Goal: Task Accomplishment & Management: Manage account settings

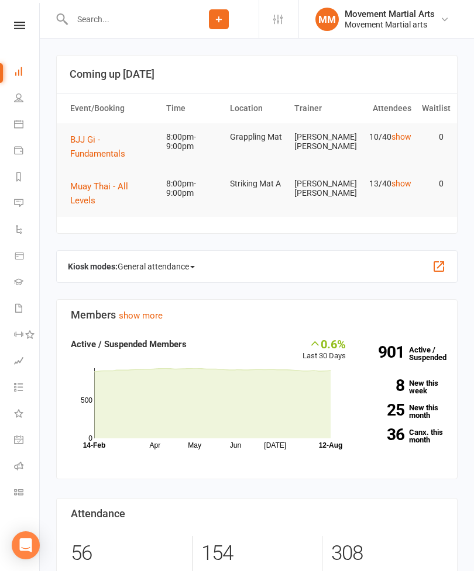
click at [101, 151] on span "BJJ Gi - Fundamentals" at bounding box center [97, 146] width 55 height 25
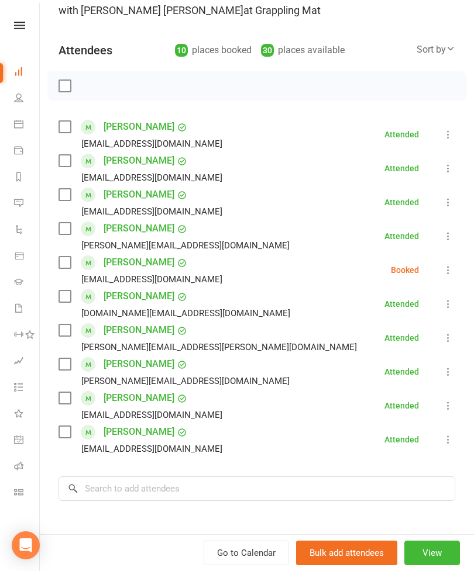
scroll to position [110, 0]
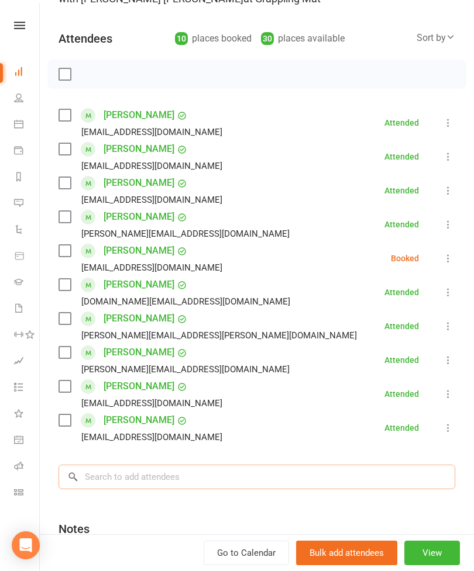
click at [224, 475] on input "search" at bounding box center [256, 477] width 396 height 25
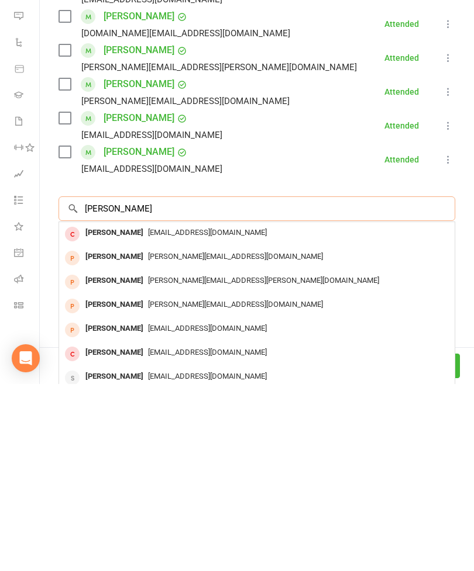
scroll to position [189, 0]
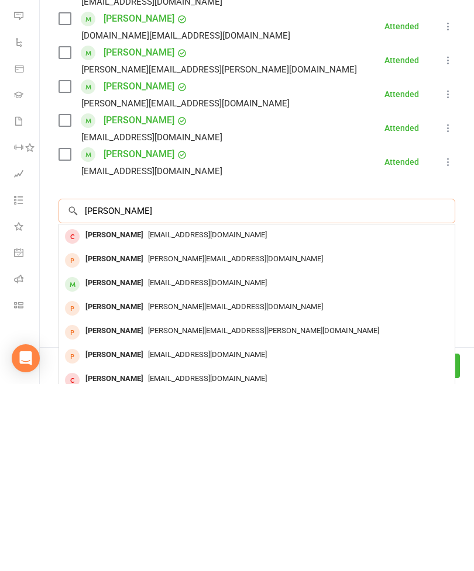
type input "[PERSON_NAME]"
click at [158, 436] on div "[PERSON_NAME] [PERSON_NAME][EMAIL_ADDRESS][DOMAIN_NAME]" at bounding box center [256, 448] width 395 height 24
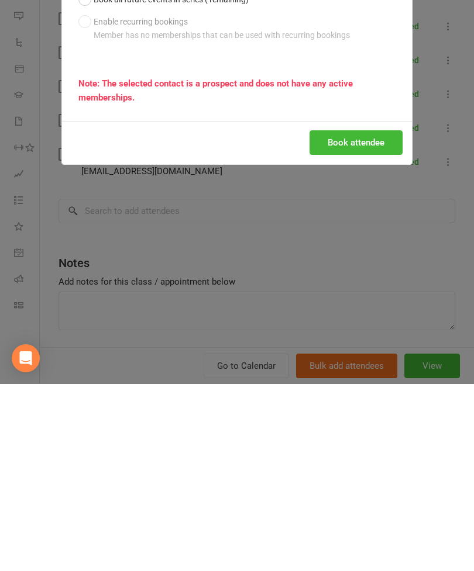
scroll to position [285, 0]
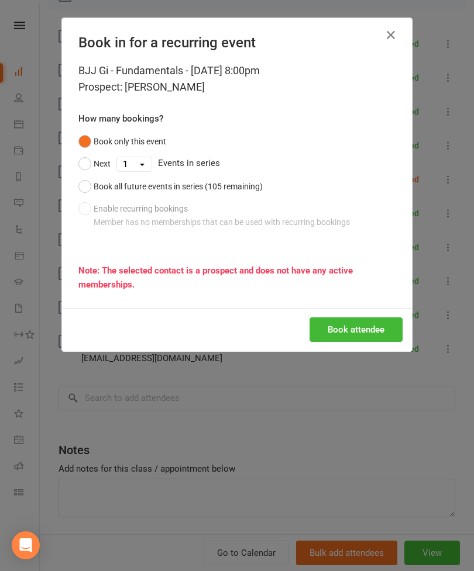
click at [383, 32] on button "button" at bounding box center [390, 35] width 19 height 19
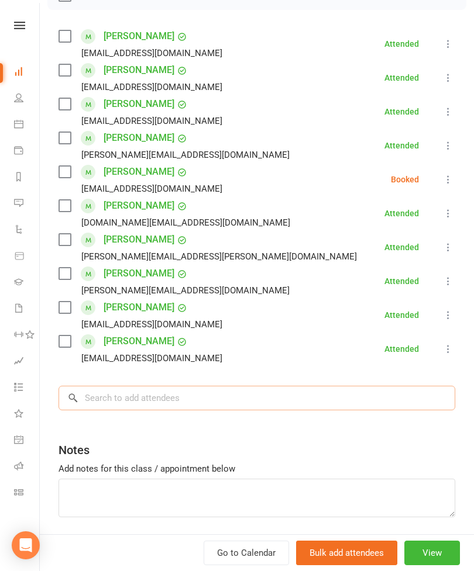
click at [240, 400] on input "search" at bounding box center [256, 398] width 396 height 25
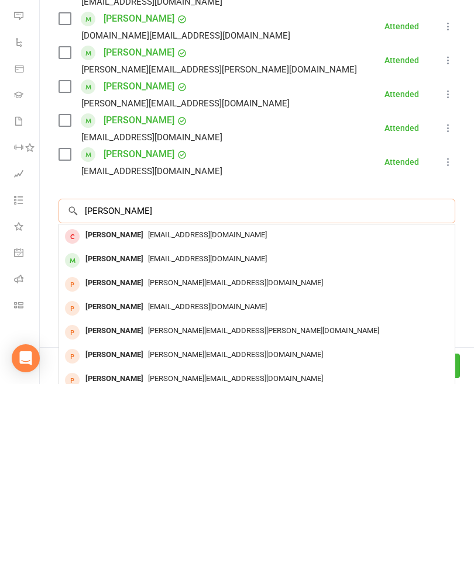
type input "[PERSON_NAME]"
click at [141, 438] on div "[PERSON_NAME]" at bounding box center [114, 446] width 67 height 17
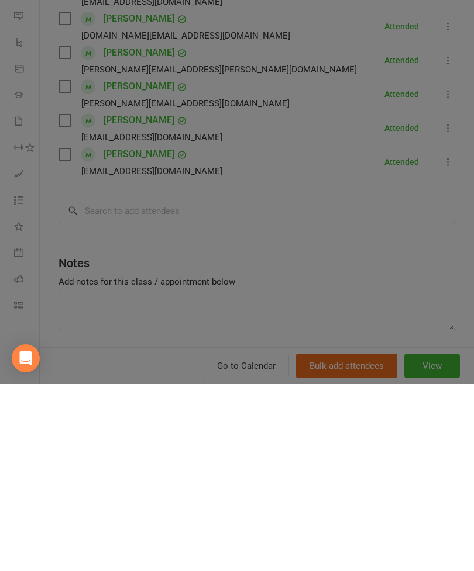
scroll to position [492, 0]
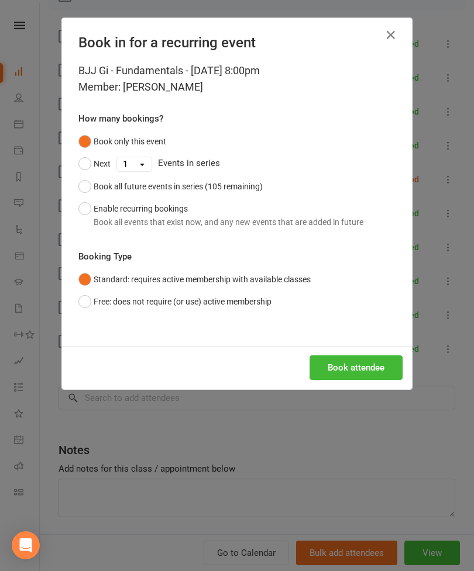
click at [368, 373] on button "Book attendee" at bounding box center [355, 367] width 93 height 25
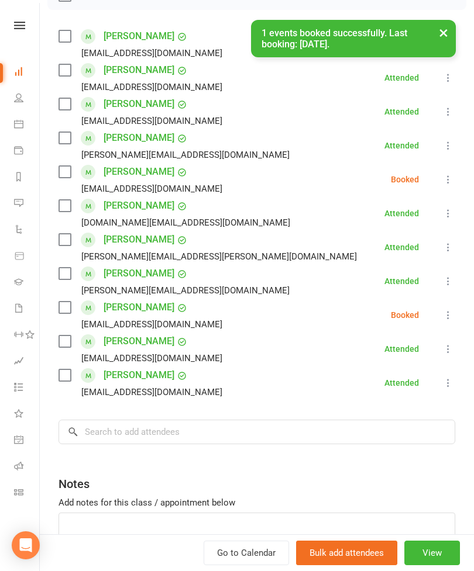
click at [70, 305] on label at bounding box center [64, 308] width 12 height 12
click at [63, 381] on label at bounding box center [64, 375] width 12 height 12
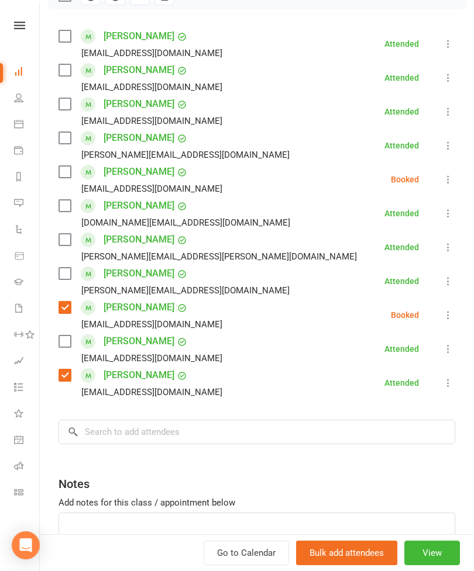
click at [64, 141] on label at bounding box center [64, 138] width 12 height 12
click at [156, 410] on div "Class kiosk mode Roll call 8:00 PM - 9:00 PM, [DATE] with [PERSON_NAME] [PERSON…" at bounding box center [257, 234] width 434 height 751
click at [241, 437] on input "search" at bounding box center [256, 432] width 396 height 25
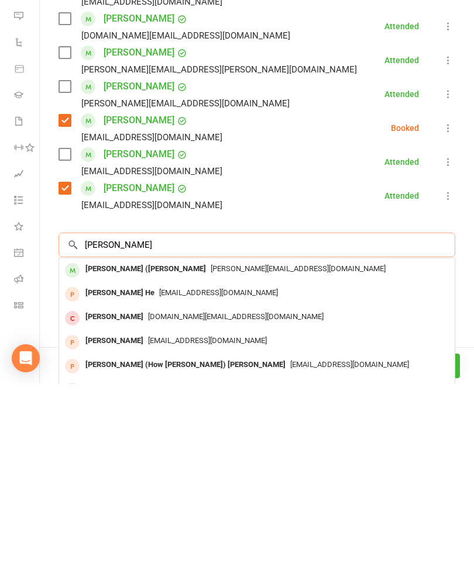
type input "[PERSON_NAME]"
click at [155, 448] on div "[PERSON_NAME] ([PERSON_NAME]" at bounding box center [146, 456] width 130 height 17
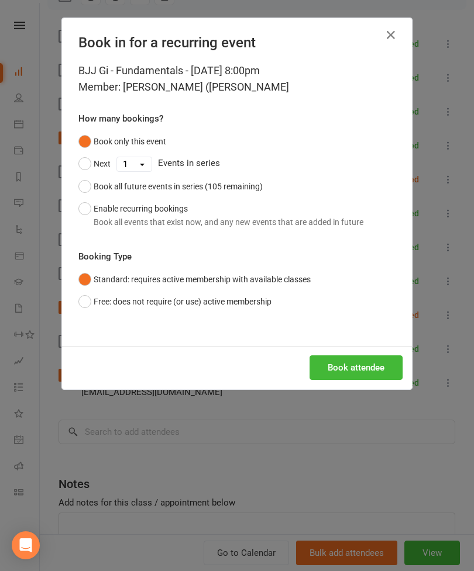
click at [342, 365] on button "Book attendee" at bounding box center [355, 367] width 93 height 25
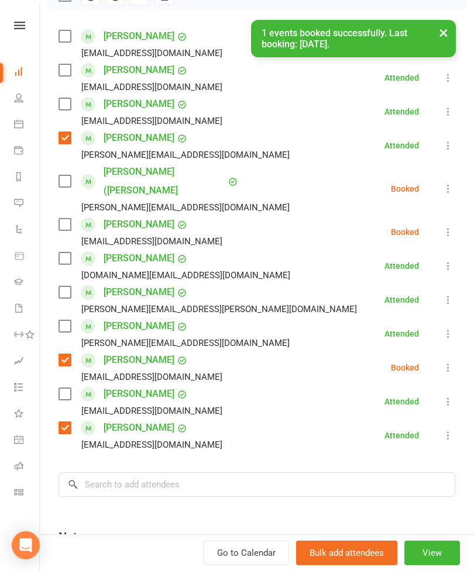
click at [61, 175] on label at bounding box center [64, 181] width 12 height 12
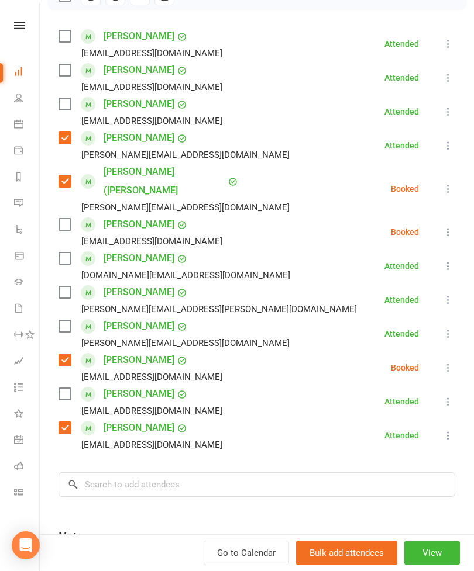
click at [65, 286] on label at bounding box center [64, 292] width 12 height 12
click at [63, 253] on label at bounding box center [64, 259] width 12 height 12
click at [206, 472] on input "search" at bounding box center [256, 484] width 396 height 25
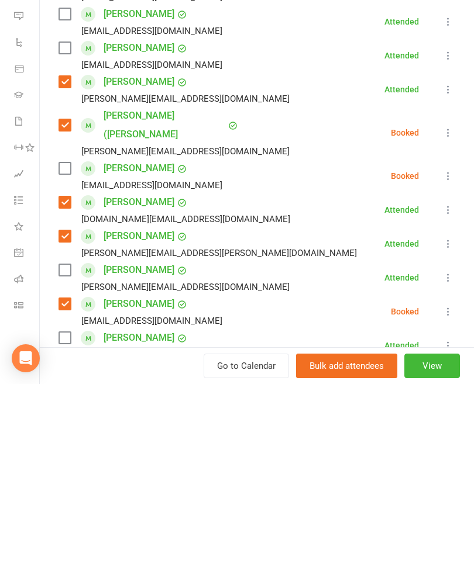
scroll to position [15, 0]
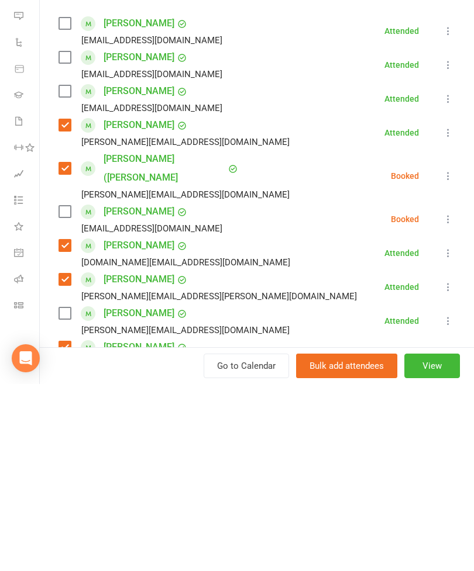
click at [70, 239] on label at bounding box center [64, 245] width 12 height 12
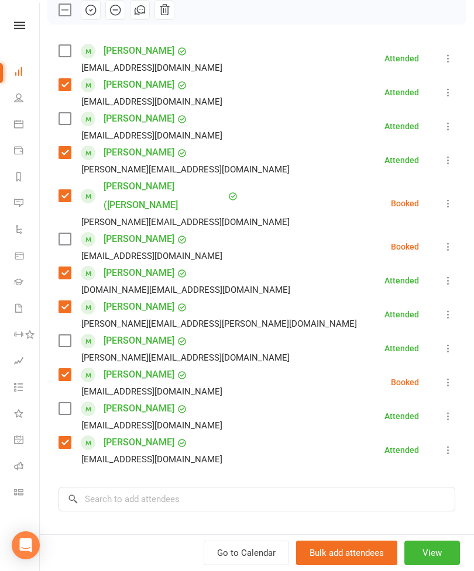
scroll to position [185, 0]
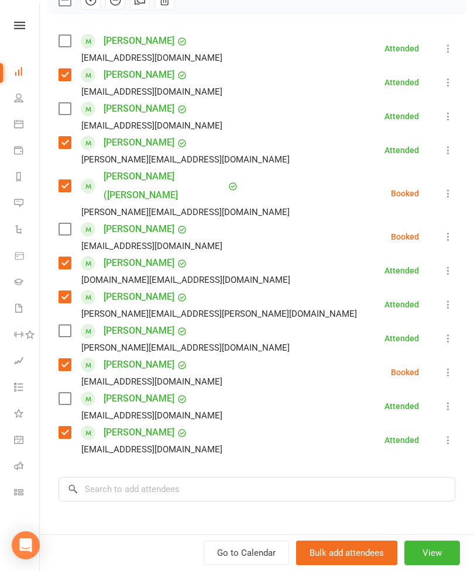
click at [64, 393] on label at bounding box center [64, 399] width 12 height 12
click at [67, 40] on label at bounding box center [64, 41] width 12 height 12
click at [65, 325] on label at bounding box center [64, 331] width 12 height 12
click at [451, 231] on icon at bounding box center [448, 237] width 12 height 12
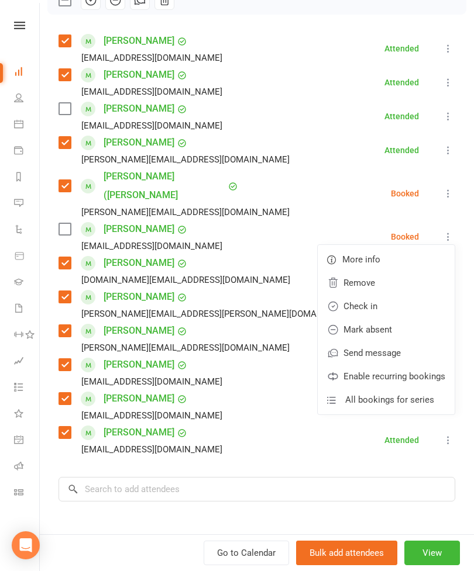
click at [371, 271] on link "Remove" at bounding box center [385, 282] width 137 height 23
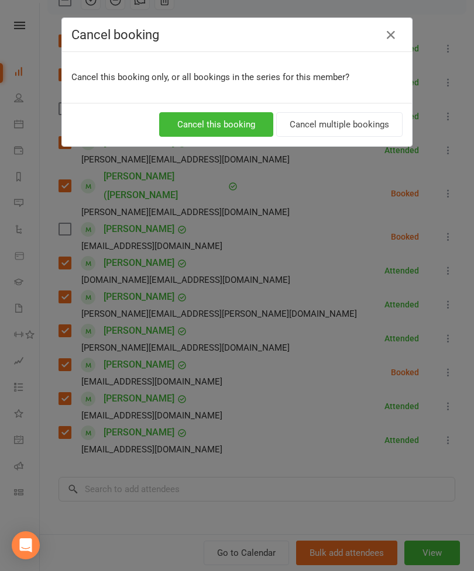
click at [246, 117] on button "Cancel this booking" at bounding box center [216, 124] width 114 height 25
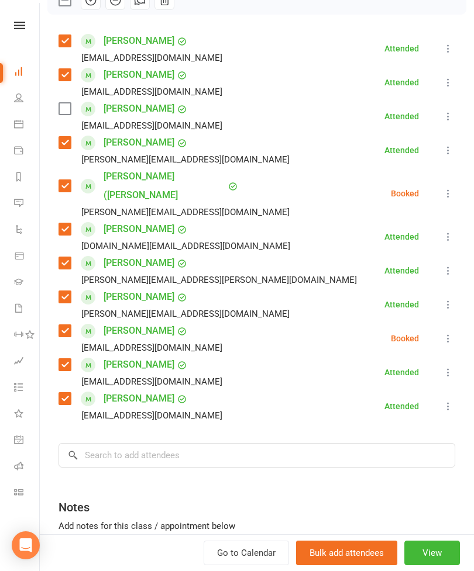
click at [453, 120] on icon at bounding box center [448, 116] width 12 height 12
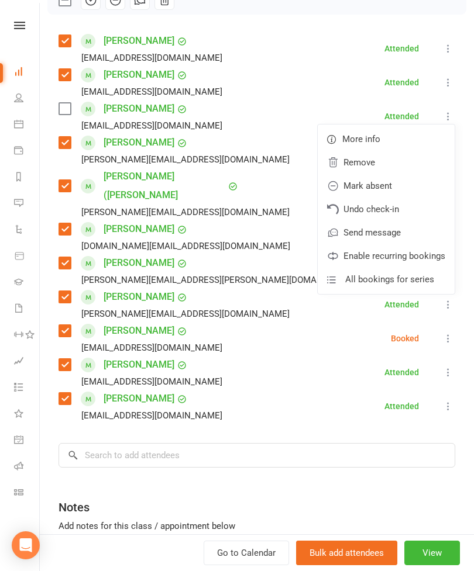
click at [377, 165] on link "Remove" at bounding box center [385, 162] width 137 height 23
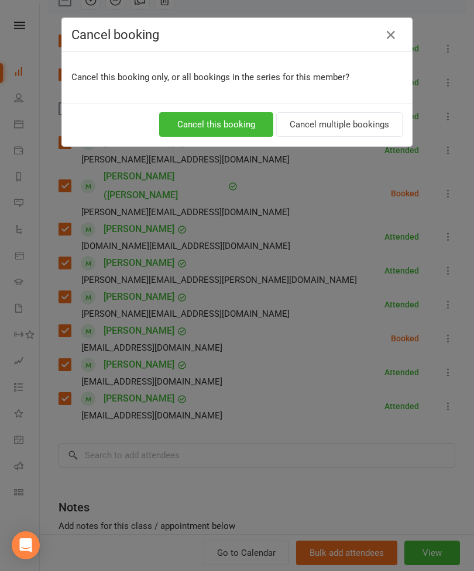
click at [227, 127] on button "Cancel this booking" at bounding box center [216, 124] width 114 height 25
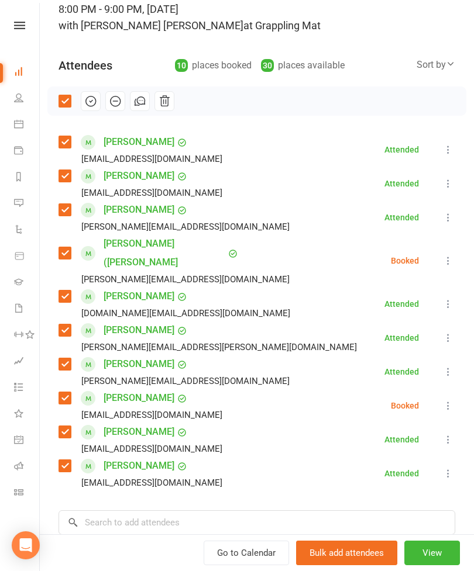
scroll to position [85, 0]
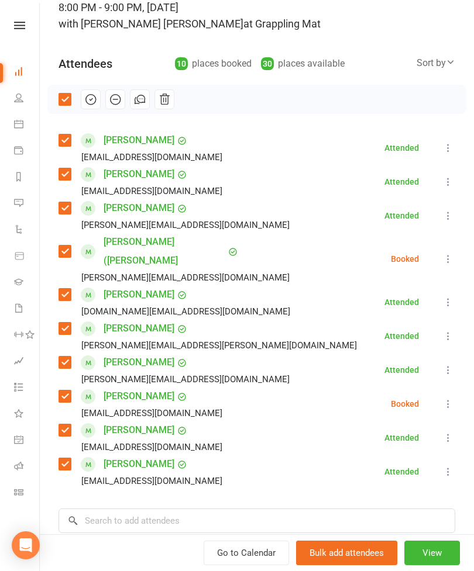
click at [92, 103] on icon "button" at bounding box center [90, 99] width 13 height 13
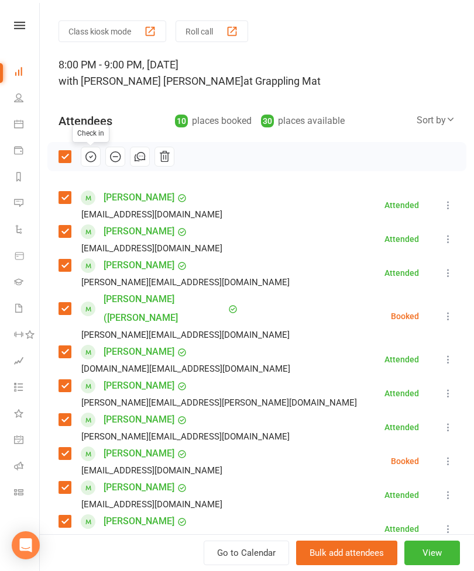
scroll to position [17, 0]
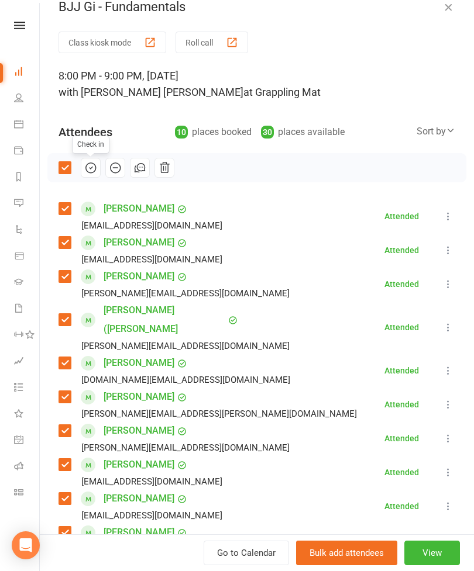
click at [465, 12] on div "BJJ Gi - Fundamentals" at bounding box center [257, 6] width 434 height 15
click at [451, 9] on icon "button" at bounding box center [448, 7] width 12 height 12
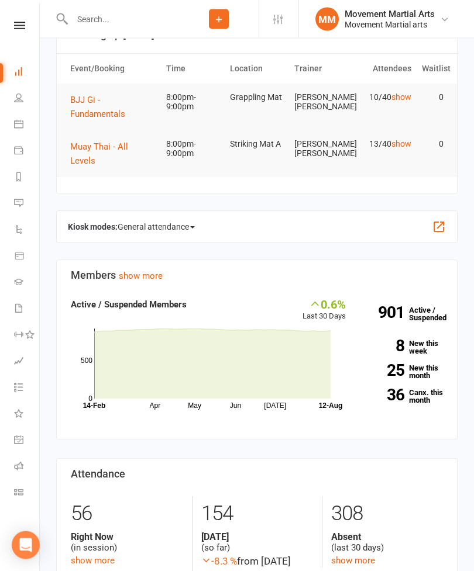
scroll to position [0, 0]
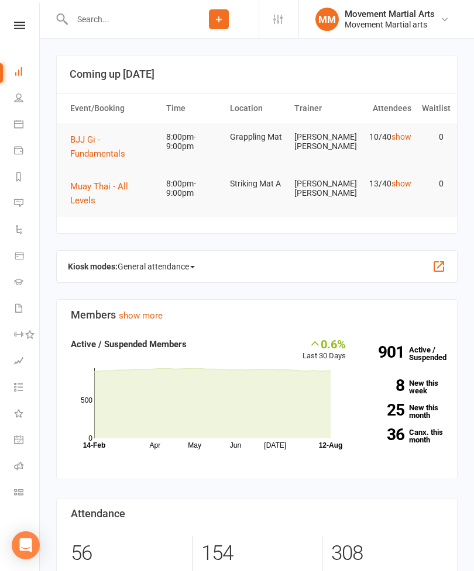
click at [123, 191] on span "Muay Thai - All Levels" at bounding box center [99, 193] width 58 height 25
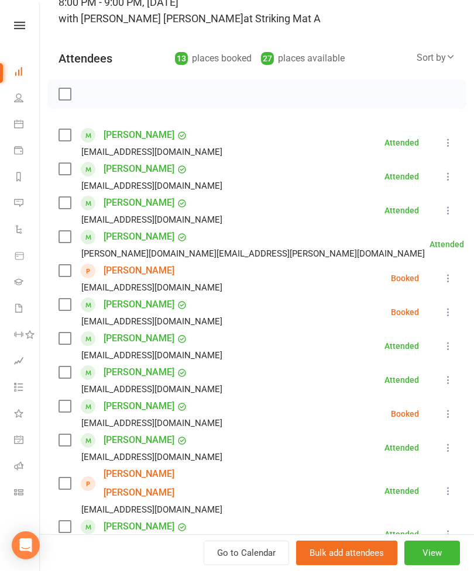
scroll to position [91, 0]
click at [64, 343] on label at bounding box center [64, 338] width 12 height 12
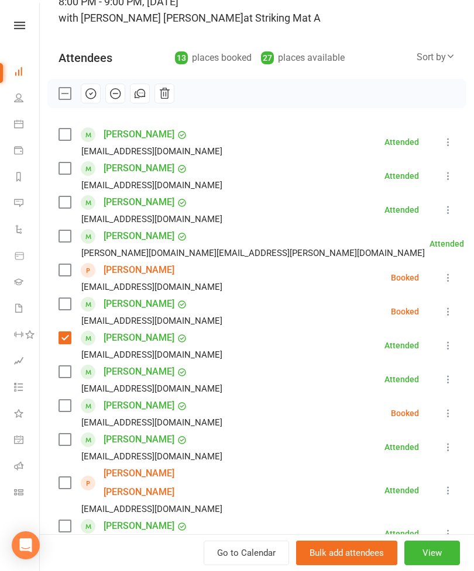
click at [66, 237] on label at bounding box center [64, 236] width 12 height 12
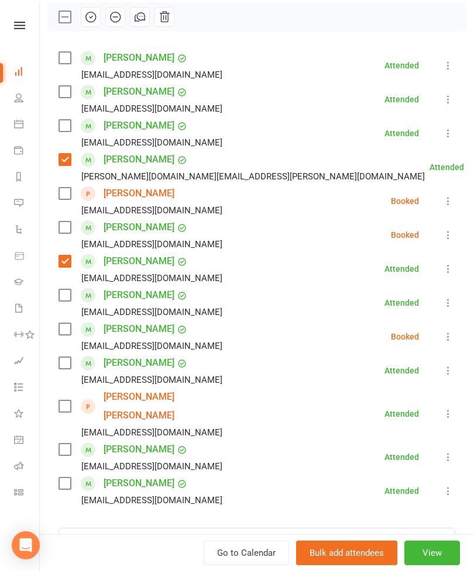
scroll to position [170, 0]
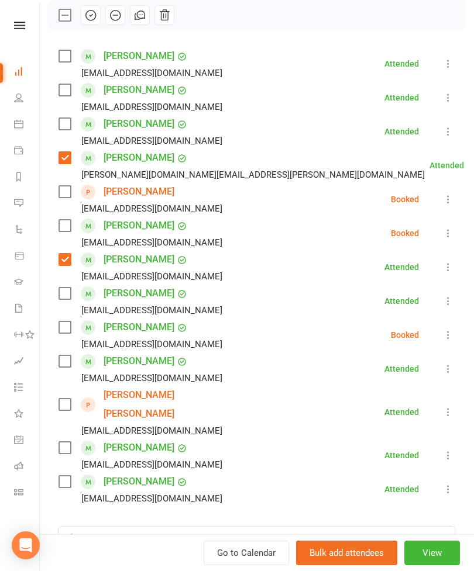
click at [70, 291] on label at bounding box center [64, 294] width 12 height 12
click at [66, 442] on label at bounding box center [64, 448] width 12 height 12
click at [60, 231] on label at bounding box center [64, 226] width 12 height 12
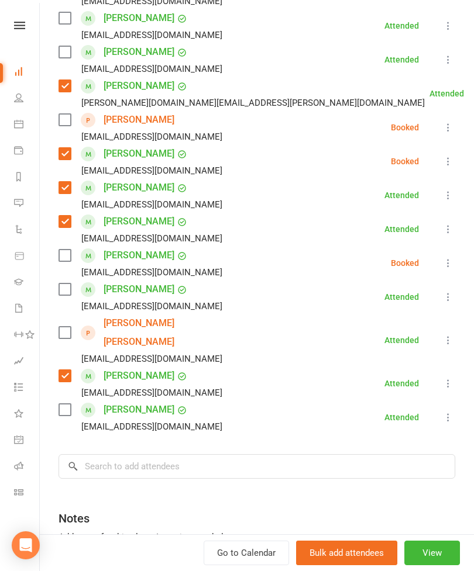
scroll to position [244, 0]
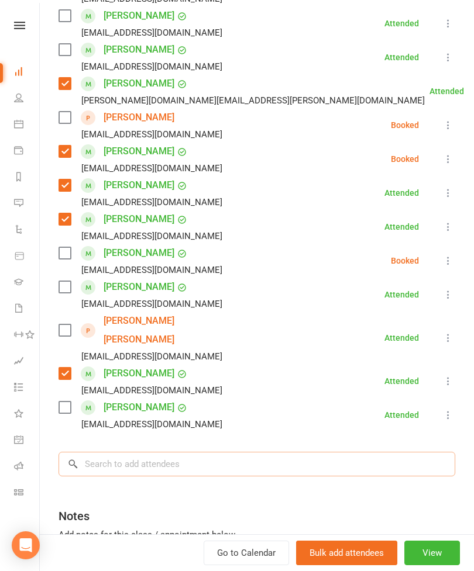
click at [191, 452] on input "search" at bounding box center [256, 464] width 396 height 25
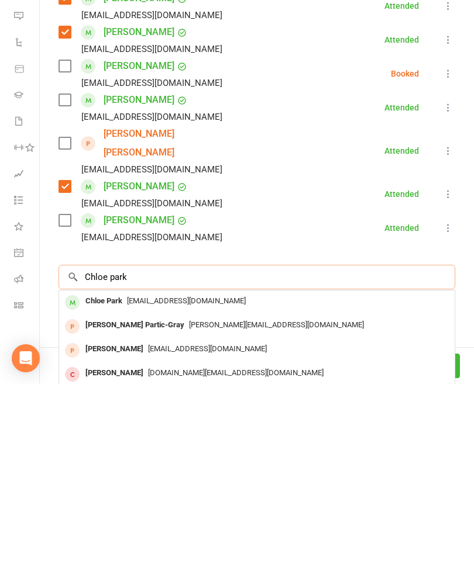
type input "Chloe park"
click at [141, 483] on span "[EMAIL_ADDRESS][DOMAIN_NAME]" at bounding box center [186, 487] width 119 height 9
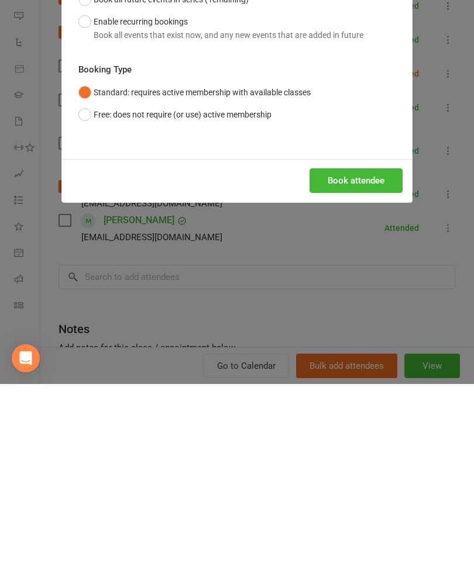
scroll to position [254, 0]
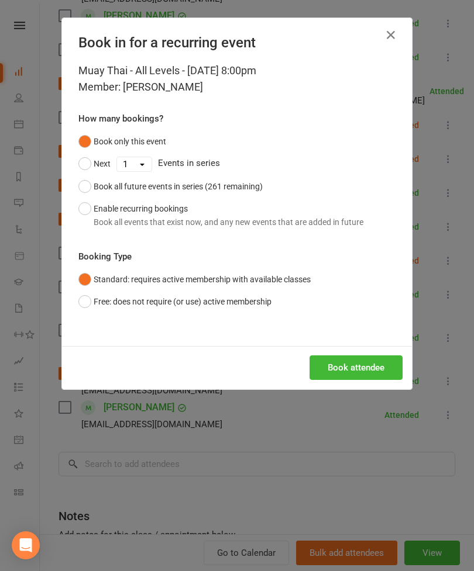
click at [364, 362] on button "Book attendee" at bounding box center [355, 367] width 93 height 25
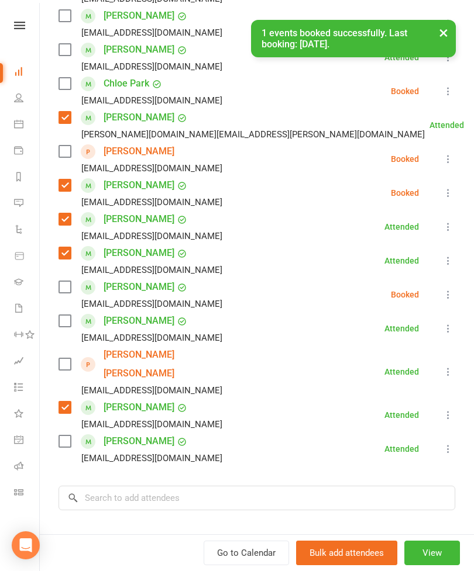
click at [66, 89] on label at bounding box center [64, 84] width 12 height 12
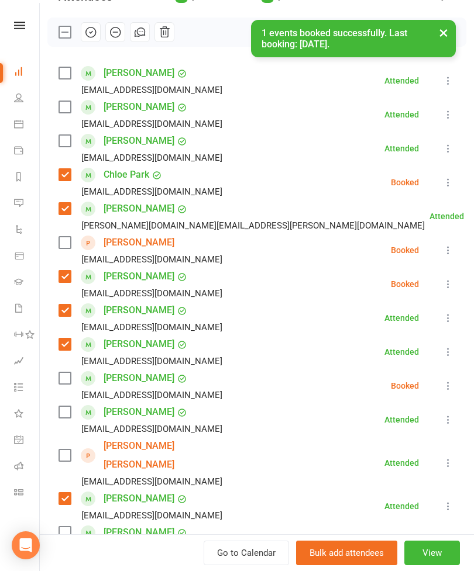
scroll to position [132, 0]
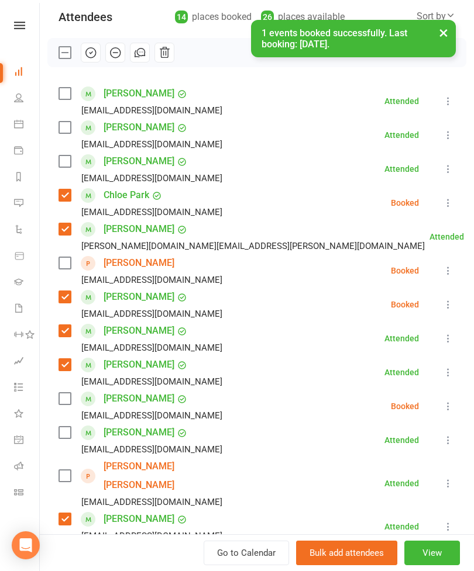
click at [60, 99] on label at bounding box center [64, 94] width 12 height 12
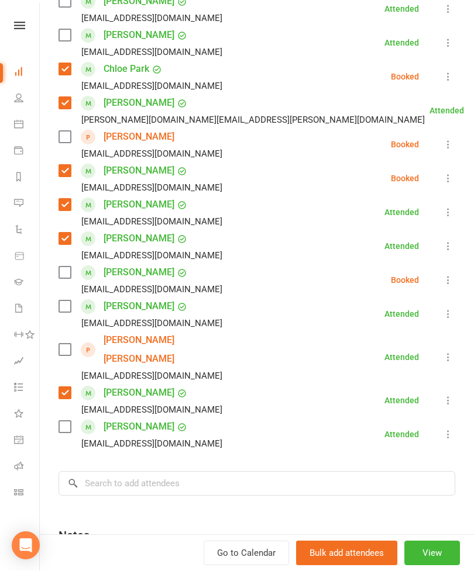
scroll to position [260, 0]
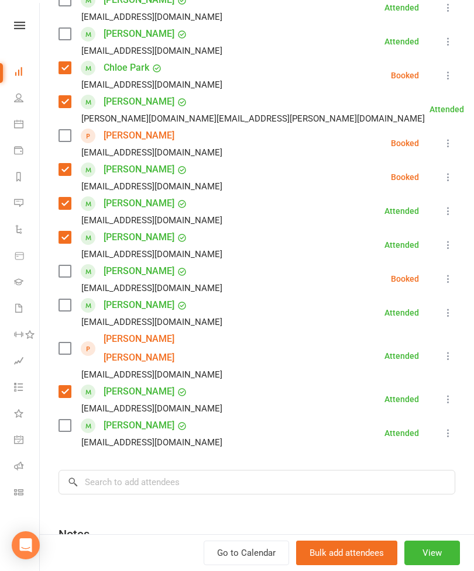
click at [68, 275] on label at bounding box center [64, 271] width 12 height 12
click at [172, 470] on input "search" at bounding box center [256, 482] width 396 height 25
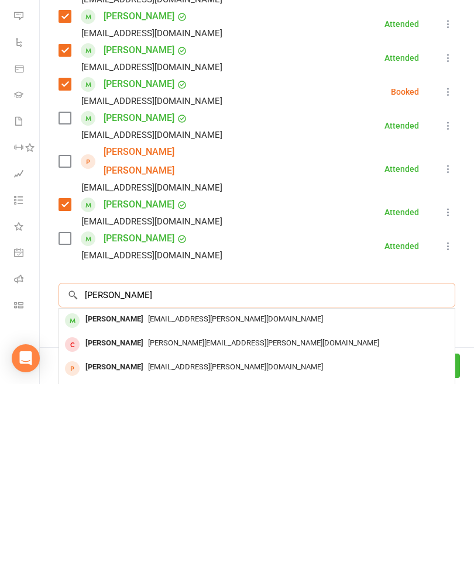
type input "[PERSON_NAME]"
click at [136, 498] on div "[PERSON_NAME]" at bounding box center [114, 506] width 67 height 17
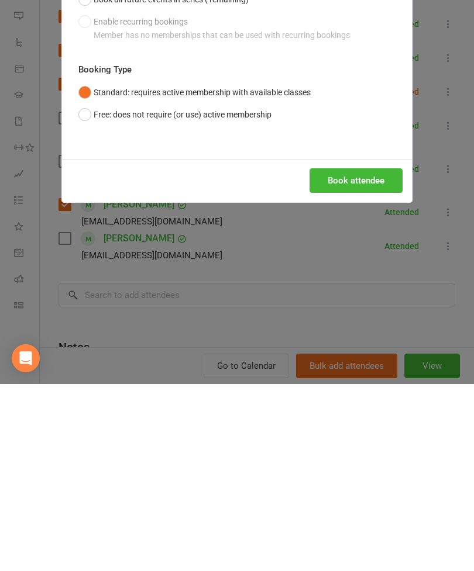
scroll to position [526, 0]
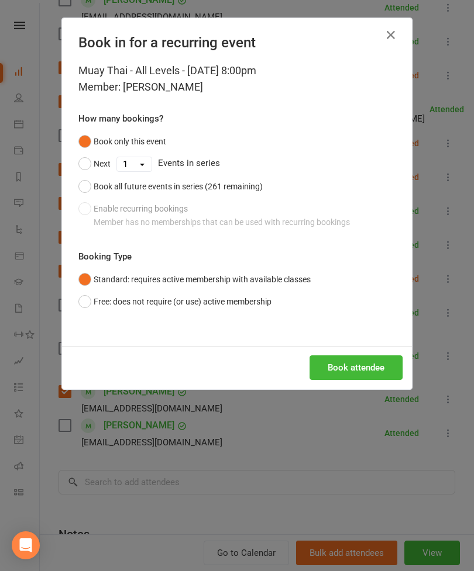
click at [355, 372] on button "Book attendee" at bounding box center [355, 367] width 93 height 25
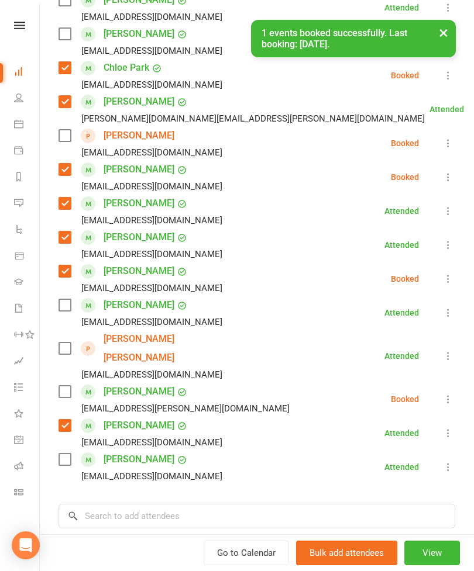
click at [67, 386] on label at bounding box center [64, 392] width 12 height 12
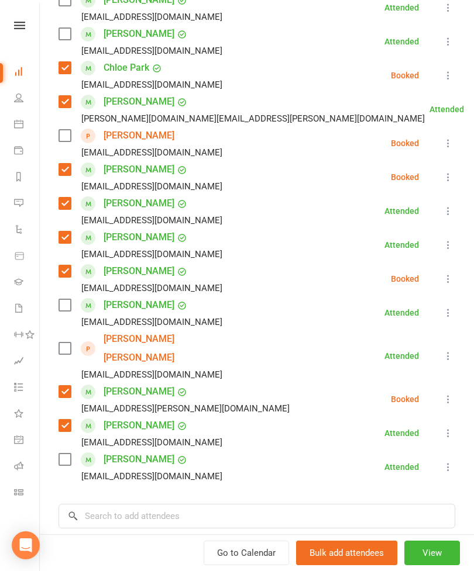
scroll to position [305, 0]
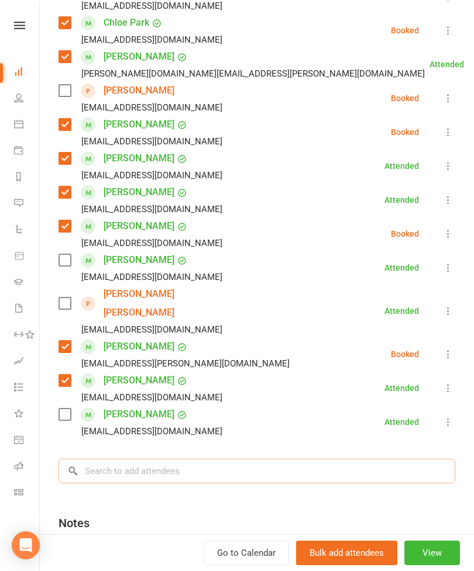
click at [186, 459] on input "search" at bounding box center [256, 471] width 396 height 25
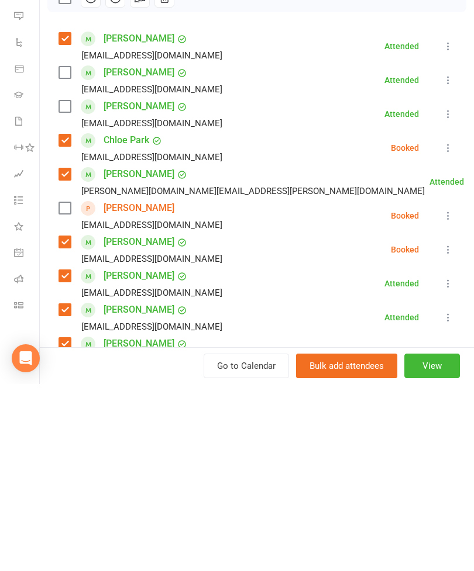
scroll to position [0, 0]
click at [66, 389] on label at bounding box center [64, 395] width 12 height 12
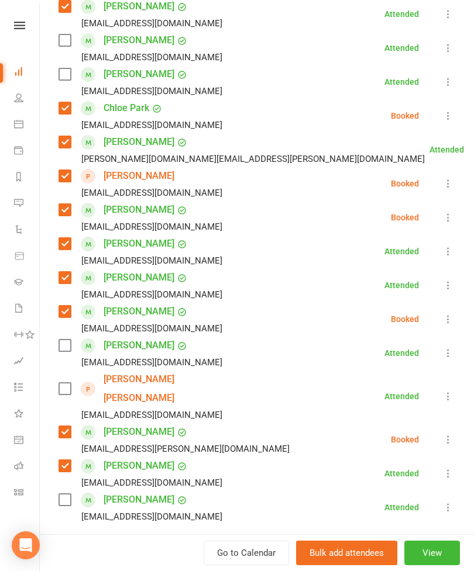
scroll to position [262, 0]
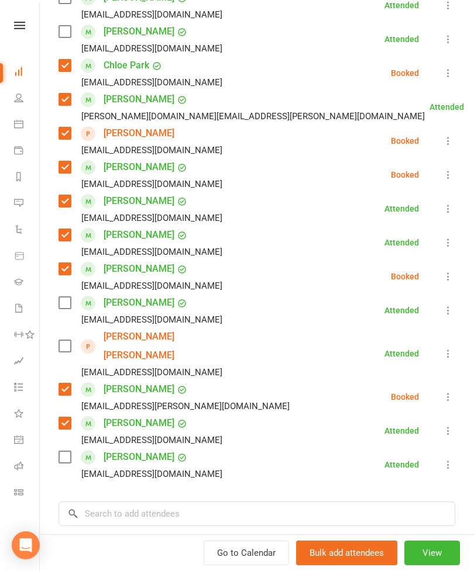
click at [66, 340] on label at bounding box center [64, 346] width 12 height 12
click at [180, 502] on input "search" at bounding box center [256, 514] width 396 height 25
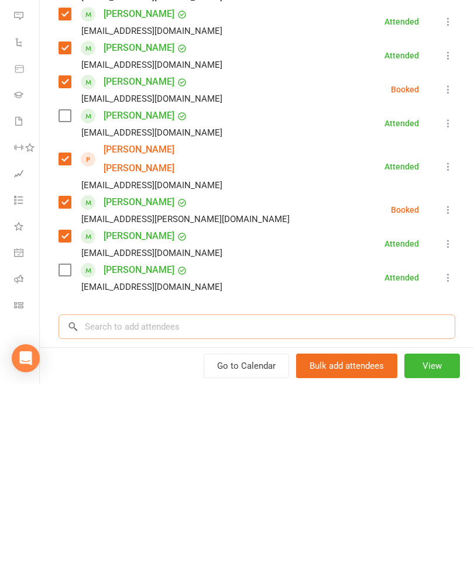
type input "K"
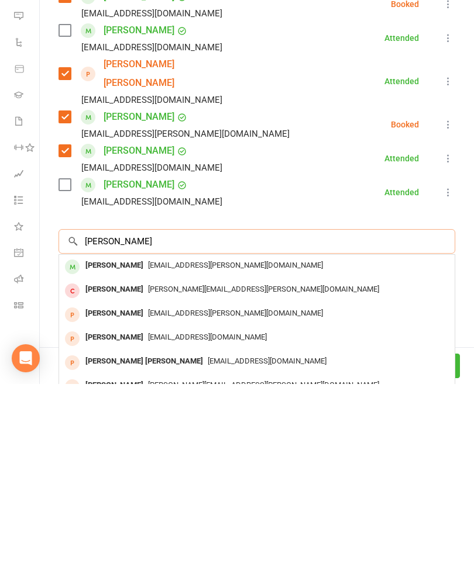
scroll to position [348, 0]
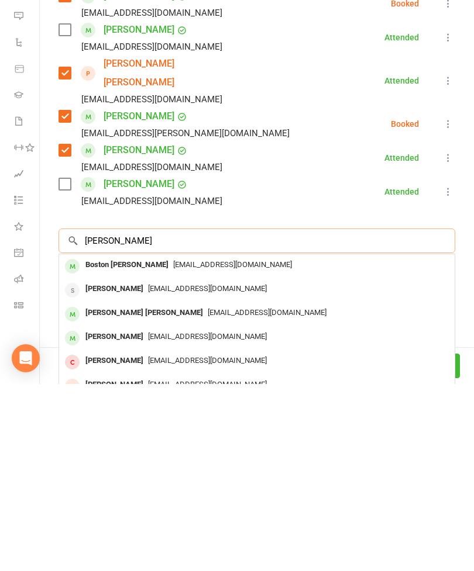
type input "[PERSON_NAME]"
click at [131, 444] on div "Boston [PERSON_NAME]" at bounding box center [127, 452] width 92 height 17
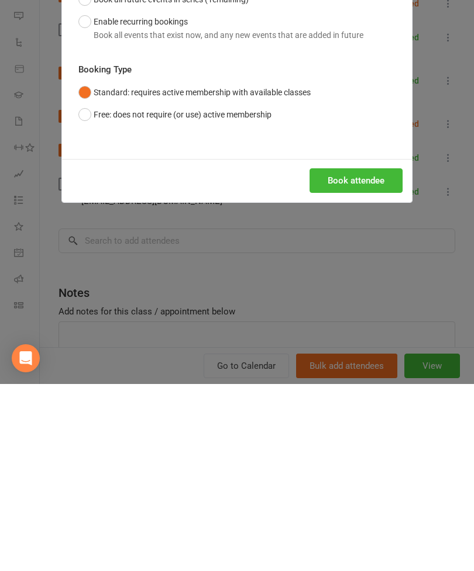
scroll to position [1090, 0]
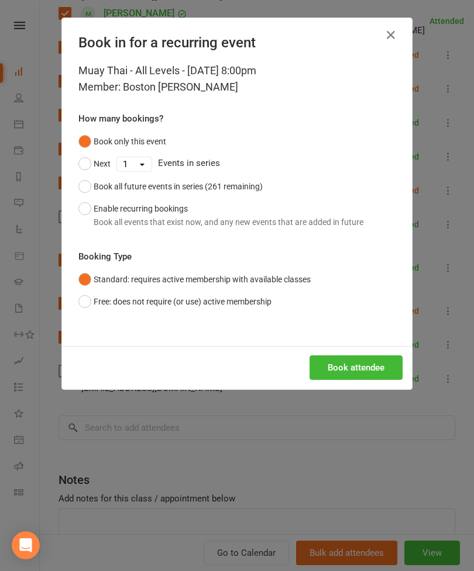
click at [354, 358] on button "Book attendee" at bounding box center [355, 367] width 93 height 25
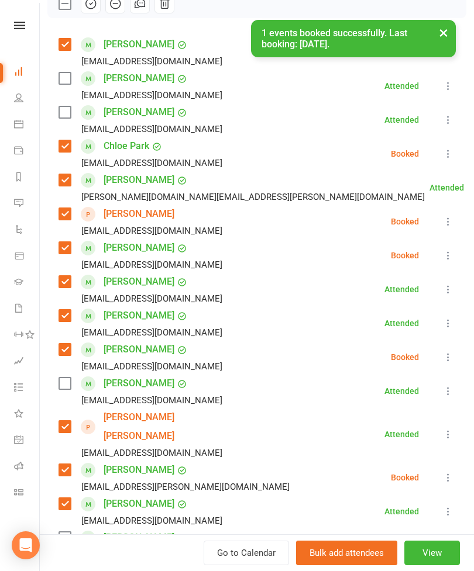
scroll to position [0, 0]
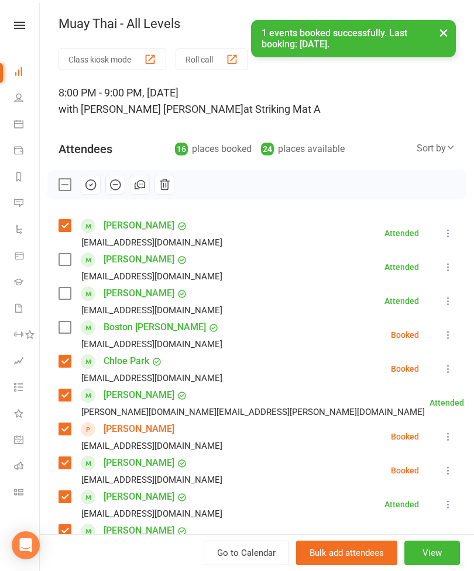
click at [69, 322] on label at bounding box center [64, 328] width 12 height 12
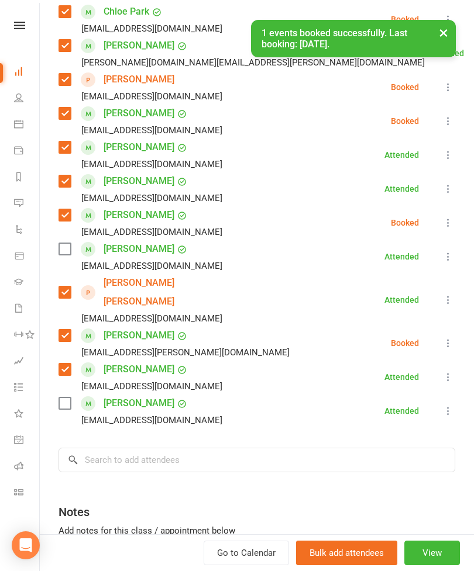
scroll to position [401, 0]
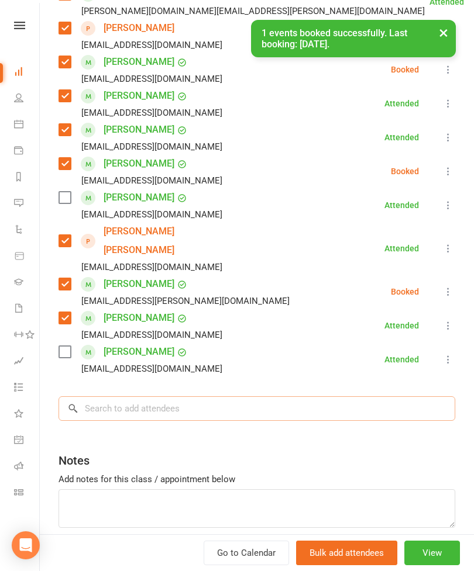
click at [205, 401] on input "search" at bounding box center [256, 408] width 396 height 25
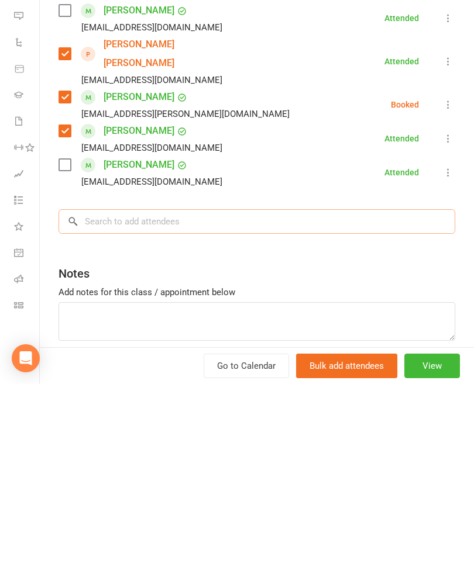
scroll to position [1101, 0]
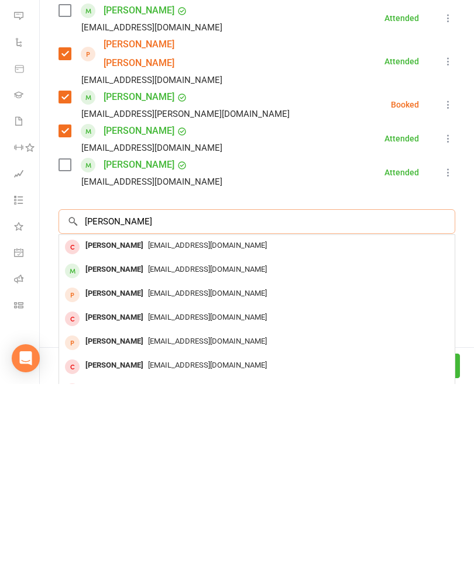
type input "[PERSON_NAME]"
click at [134, 448] on div "[PERSON_NAME]" at bounding box center [114, 456] width 67 height 17
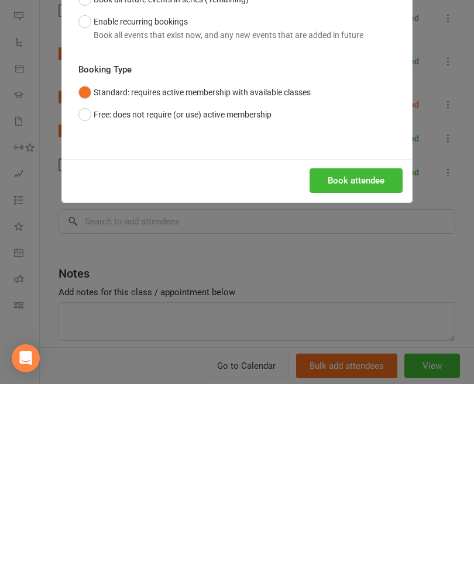
scroll to position [1279, 0]
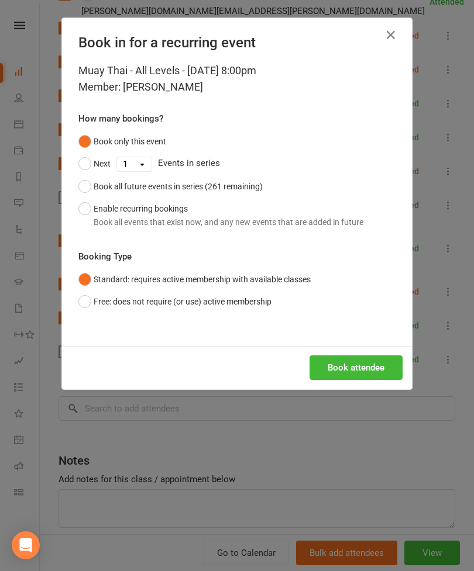
click at [356, 372] on button "Book attendee" at bounding box center [355, 367] width 93 height 25
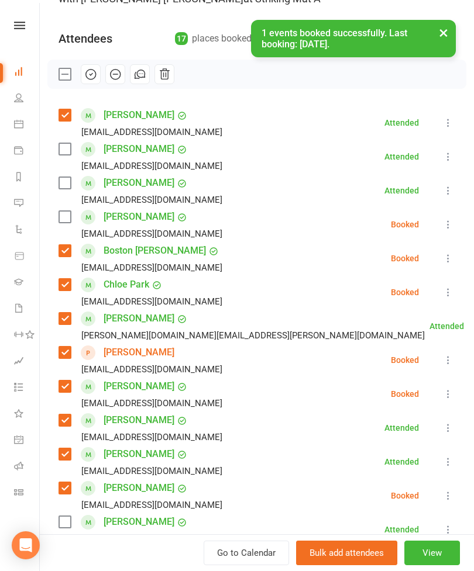
scroll to position [111, 0]
click at [70, 219] on label at bounding box center [64, 216] width 12 height 12
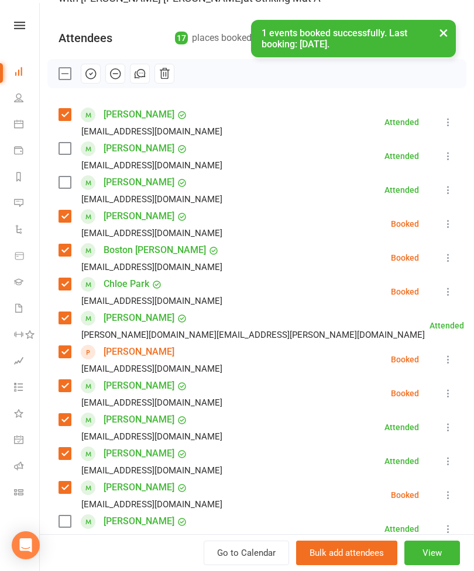
click at [61, 180] on label at bounding box center [64, 183] width 12 height 12
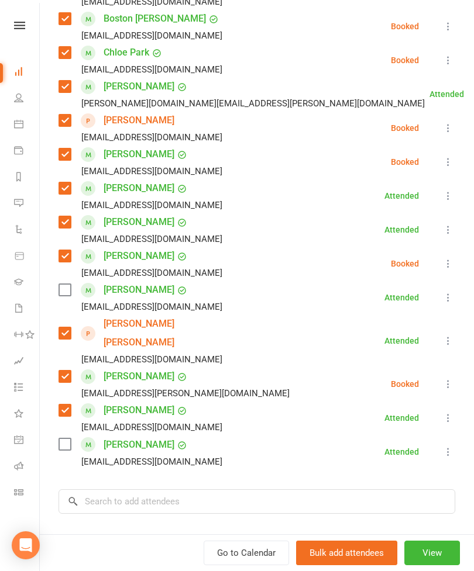
scroll to position [353, 0]
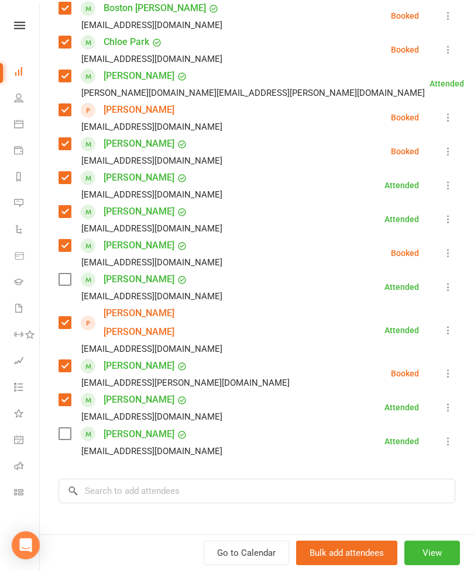
click at [67, 285] on label at bounding box center [64, 280] width 12 height 12
click at [188, 479] on input "search" at bounding box center [256, 491] width 396 height 25
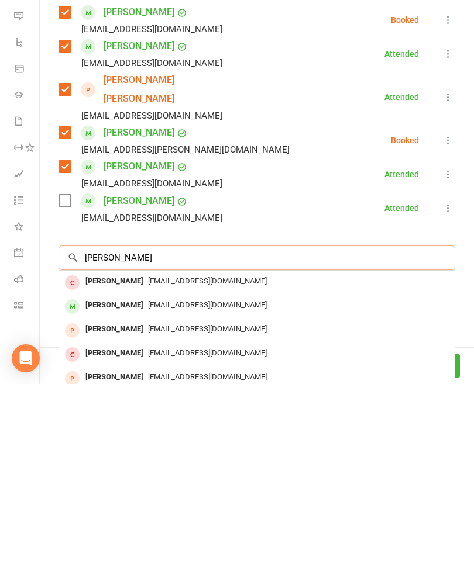
scroll to position [422, 0]
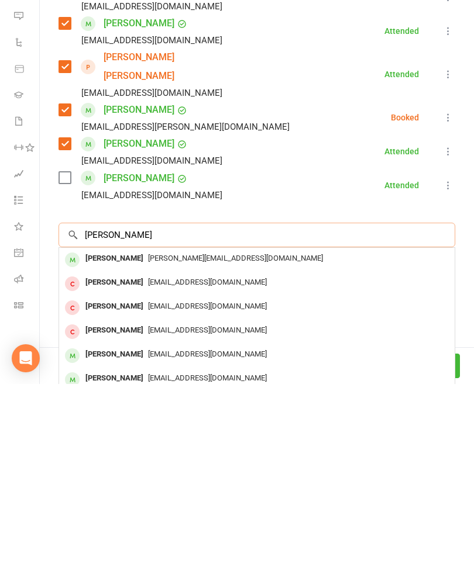
type input "[PERSON_NAME]"
click at [133, 437] on div "[PERSON_NAME]" at bounding box center [114, 445] width 67 height 17
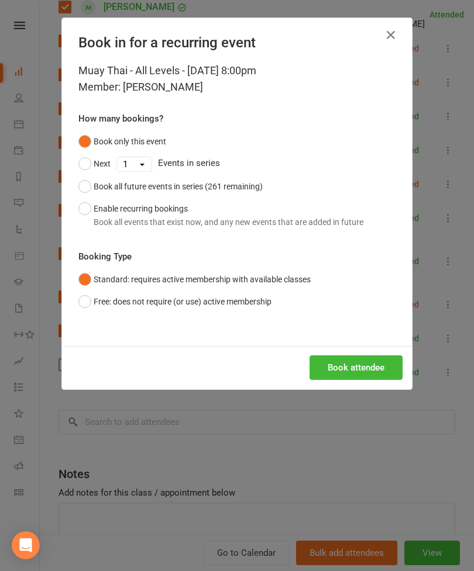
click at [390, 371] on button "Book attendee" at bounding box center [355, 367] width 93 height 25
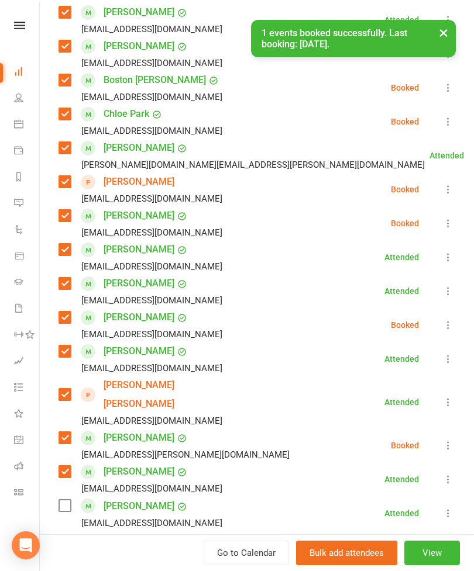
scroll to position [279, 0]
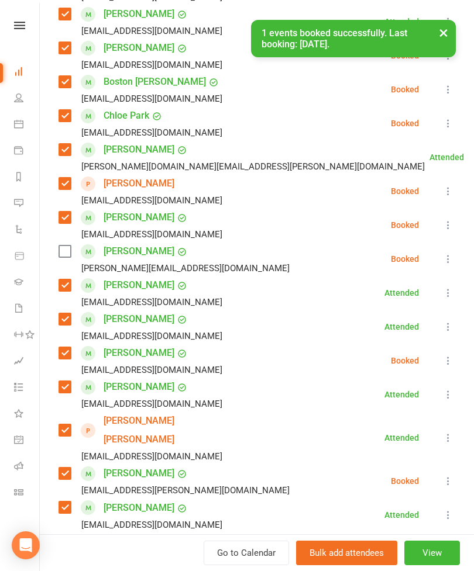
click at [74, 247] on div "[PERSON_NAME] [PERSON_NAME][EMAIL_ADDRESS][DOMAIN_NAME]" at bounding box center [176, 259] width 236 height 34
click at [62, 254] on label at bounding box center [64, 252] width 12 height 12
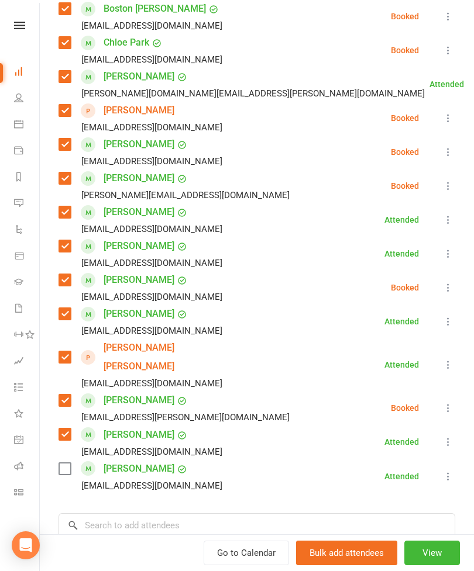
scroll to position [366, 0]
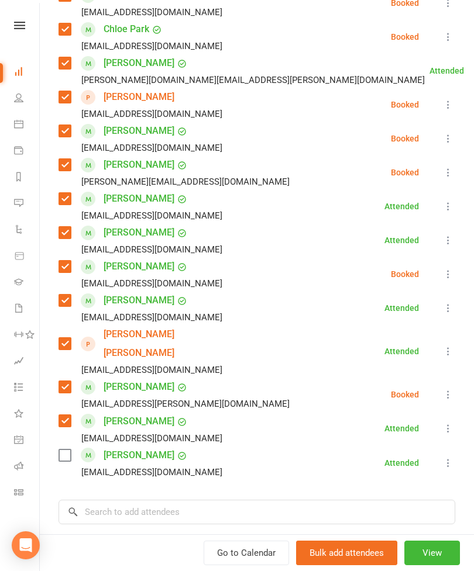
click at [67, 450] on label at bounding box center [64, 456] width 12 height 12
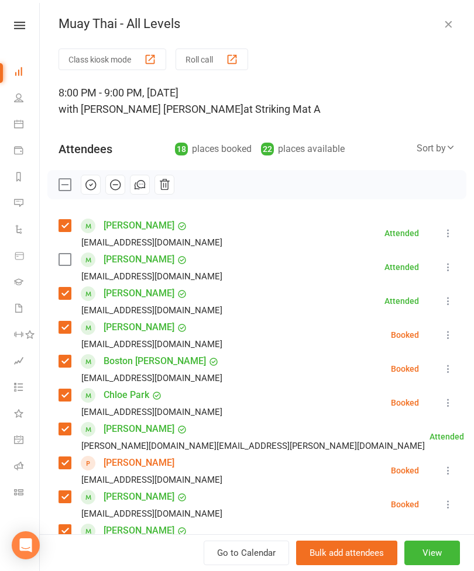
scroll to position [0, 0]
click at [442, 276] on li "[PERSON_NAME] [PERSON_NAME][EMAIL_ADDRESS][DOMAIN_NAME] Attended More info Remo…" at bounding box center [256, 267] width 396 height 34
click at [443, 269] on icon at bounding box center [448, 267] width 12 height 12
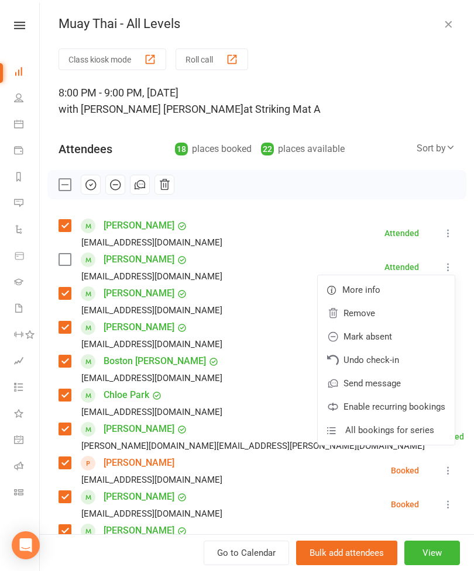
click at [376, 317] on link "Remove" at bounding box center [385, 313] width 137 height 23
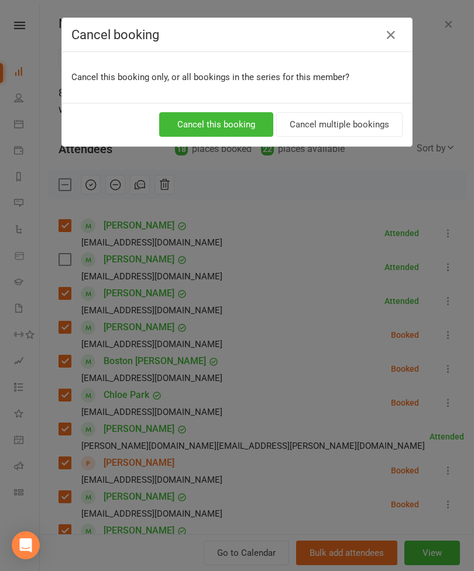
click at [237, 123] on button "Cancel this booking" at bounding box center [216, 124] width 114 height 25
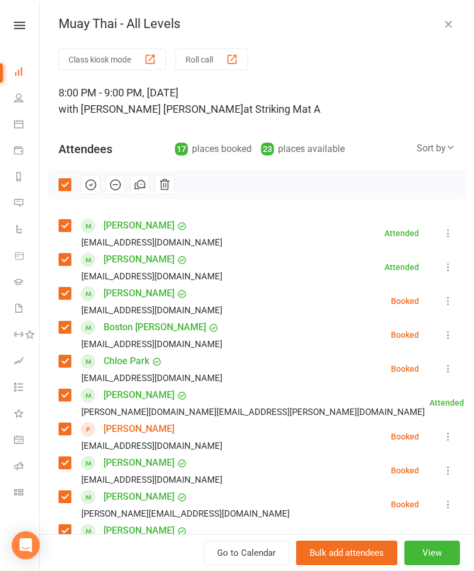
click at [92, 186] on icon "button" at bounding box center [90, 184] width 13 height 13
